Goal: Information Seeking & Learning: Learn about a topic

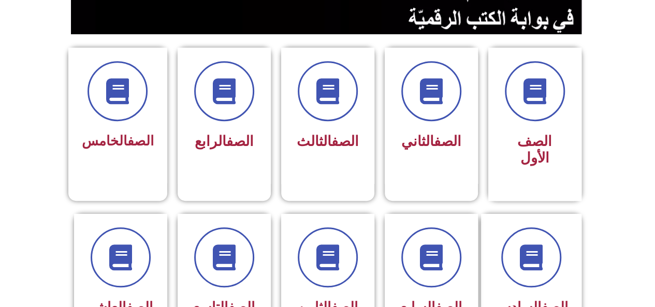
scroll to position [247, 0]
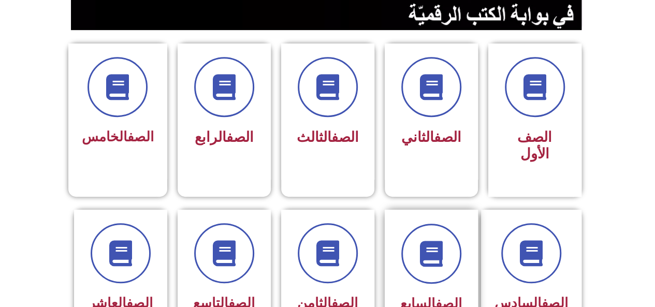
click at [463, 235] on div at bounding box center [430, 254] width 65 height 60
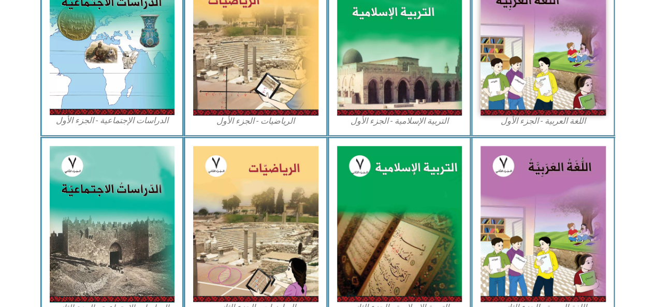
scroll to position [371, 0]
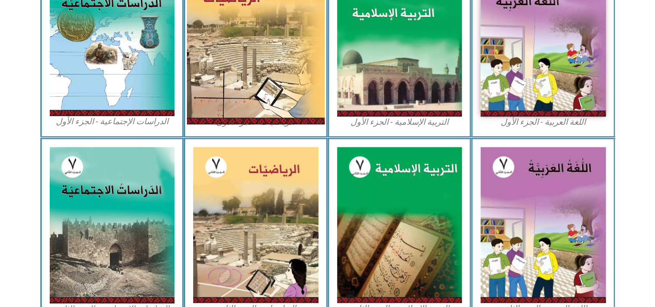
click at [283, 103] on img at bounding box center [256, 38] width 138 height 172
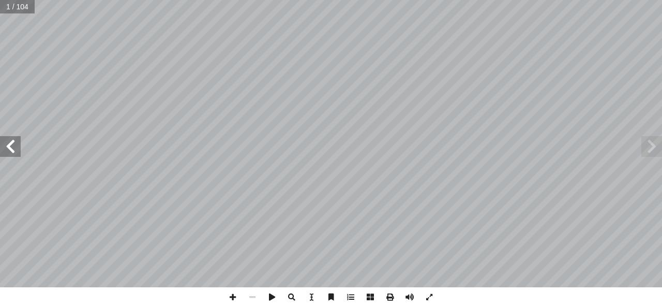
click at [10, 141] on span at bounding box center [10, 146] width 21 height 21
click at [12, 143] on span at bounding box center [10, 146] width 21 height 21
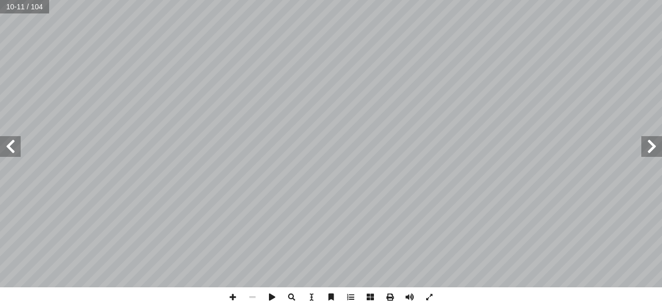
click at [7, 149] on span at bounding box center [10, 146] width 21 height 21
click at [233, 291] on span at bounding box center [233, 297] width 20 height 20
click at [227, 298] on span at bounding box center [233, 297] width 20 height 20
click at [386, 94] on html "الصفحة الرئيسية الصف الأول الصف الثاني الصف الثالث الصف الرابع الصف الخامس الصف…" at bounding box center [331, 47] width 662 height 94
click at [17, 150] on span at bounding box center [10, 146] width 21 height 21
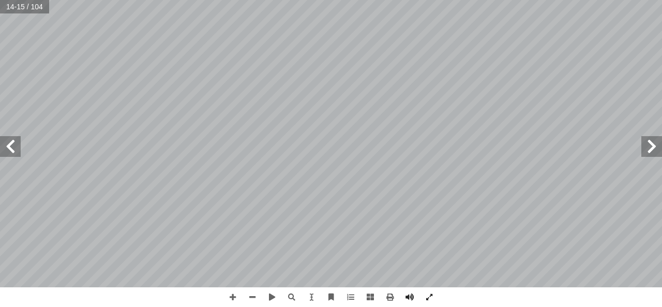
click at [655, 143] on span at bounding box center [652, 146] width 21 height 21
click at [256, 295] on span at bounding box center [253, 297] width 20 height 20
click at [656, 146] on span at bounding box center [652, 146] width 21 height 21
click at [2, 145] on span at bounding box center [10, 146] width 21 height 21
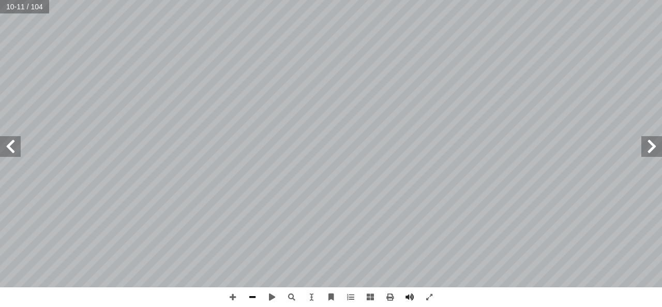
click at [254, 298] on span at bounding box center [253, 297] width 20 height 20
click at [11, 148] on span at bounding box center [10, 146] width 21 height 21
click at [298, 292] on span at bounding box center [292, 297] width 20 height 20
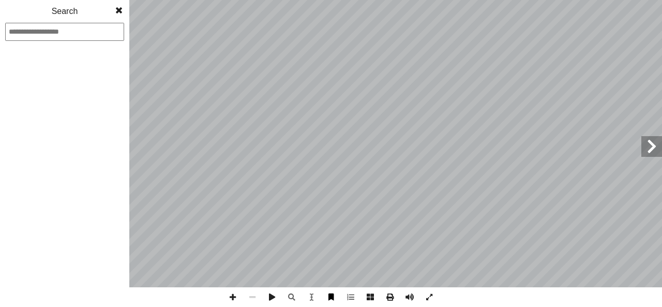
click at [329, 293] on span at bounding box center [331, 297] width 20 height 20
